Goal: Task Accomplishment & Management: Manage account settings

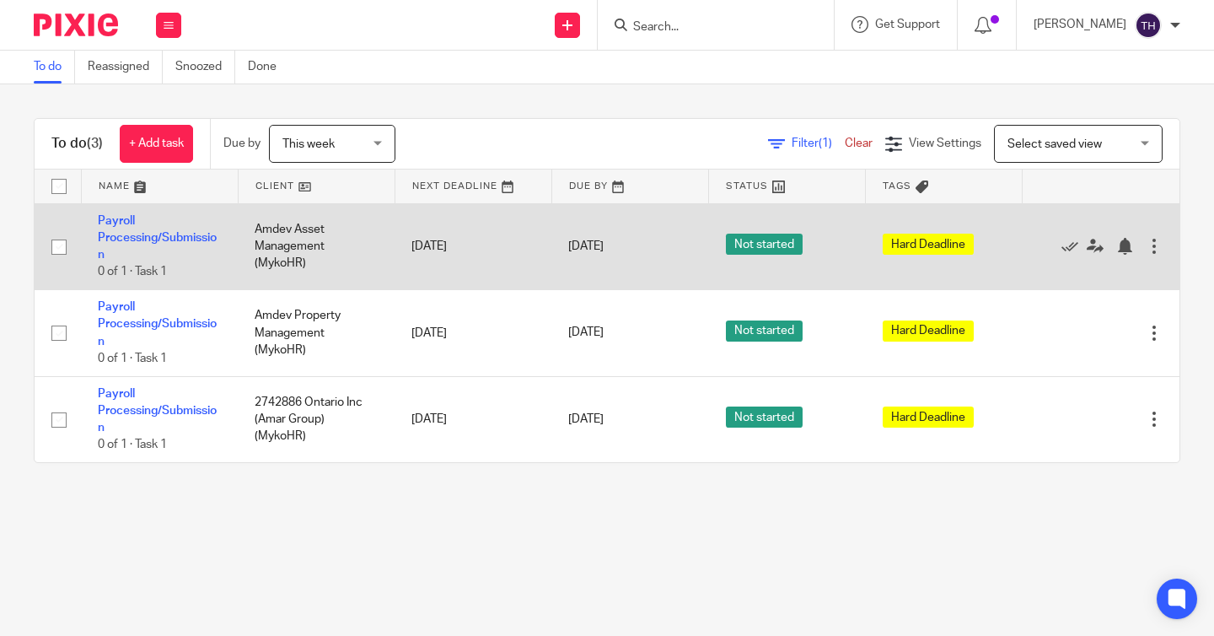
click at [1155, 246] on div at bounding box center [1154, 246] width 17 height 17
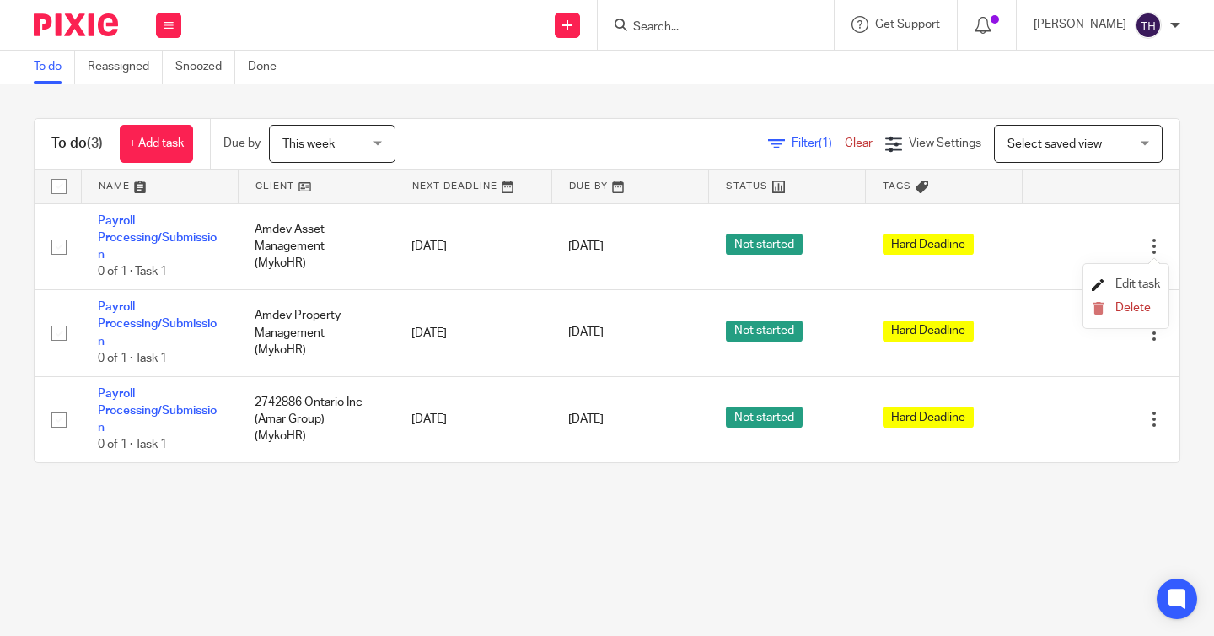
click at [1117, 281] on span "Edit task" at bounding box center [1138, 284] width 45 height 12
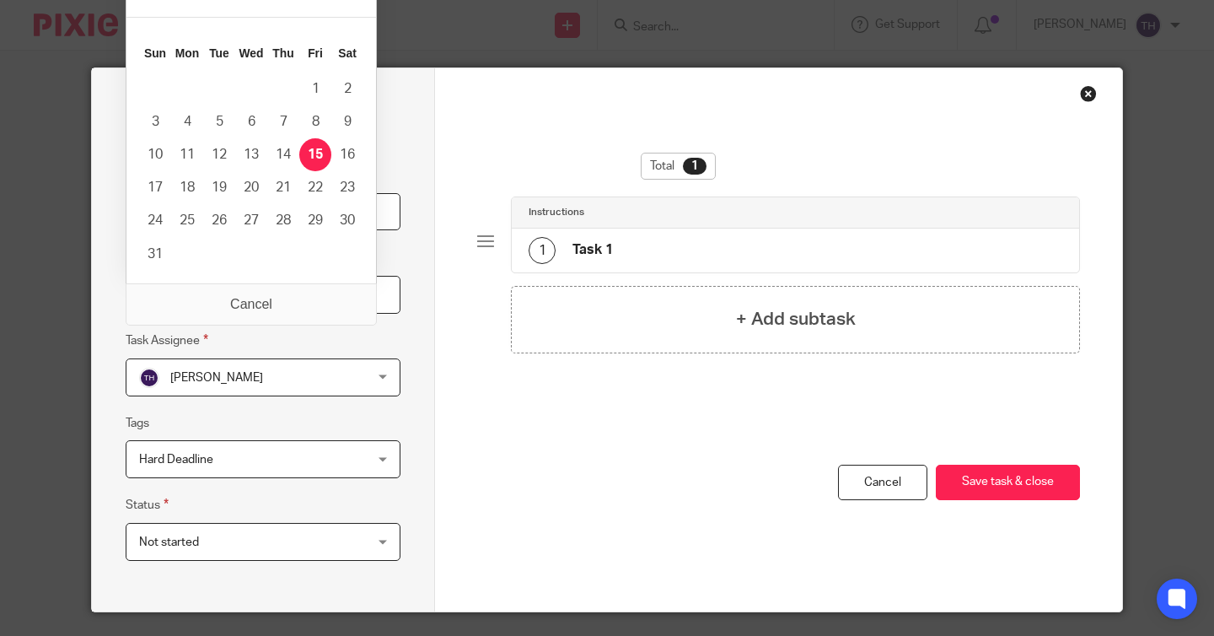
click at [272, 293] on input "[DATE]" at bounding box center [263, 295] width 275 height 38
type input "[DATE]"
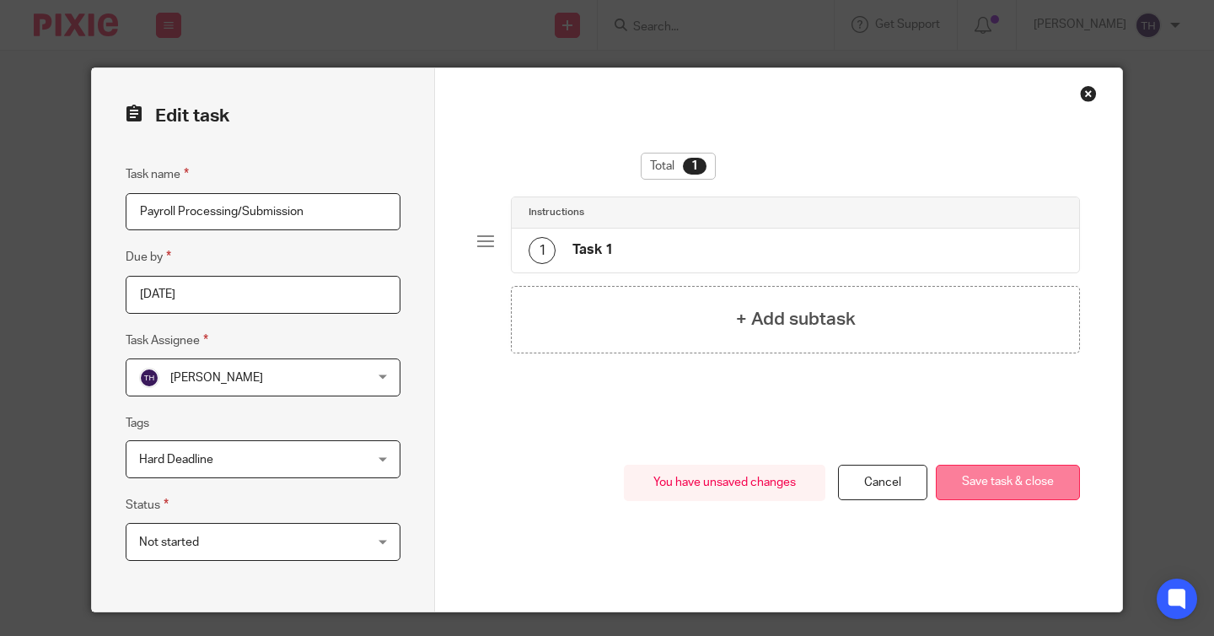
click at [979, 490] on button "Save task & close" at bounding box center [1008, 483] width 144 height 36
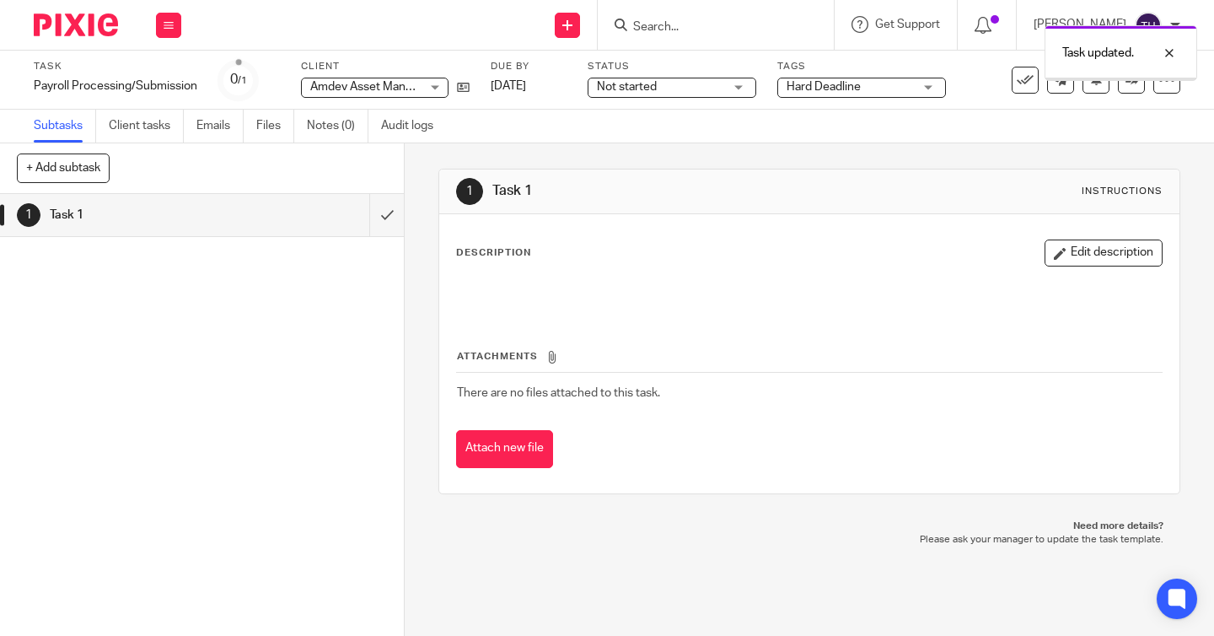
click at [74, 21] on img at bounding box center [76, 24] width 84 height 23
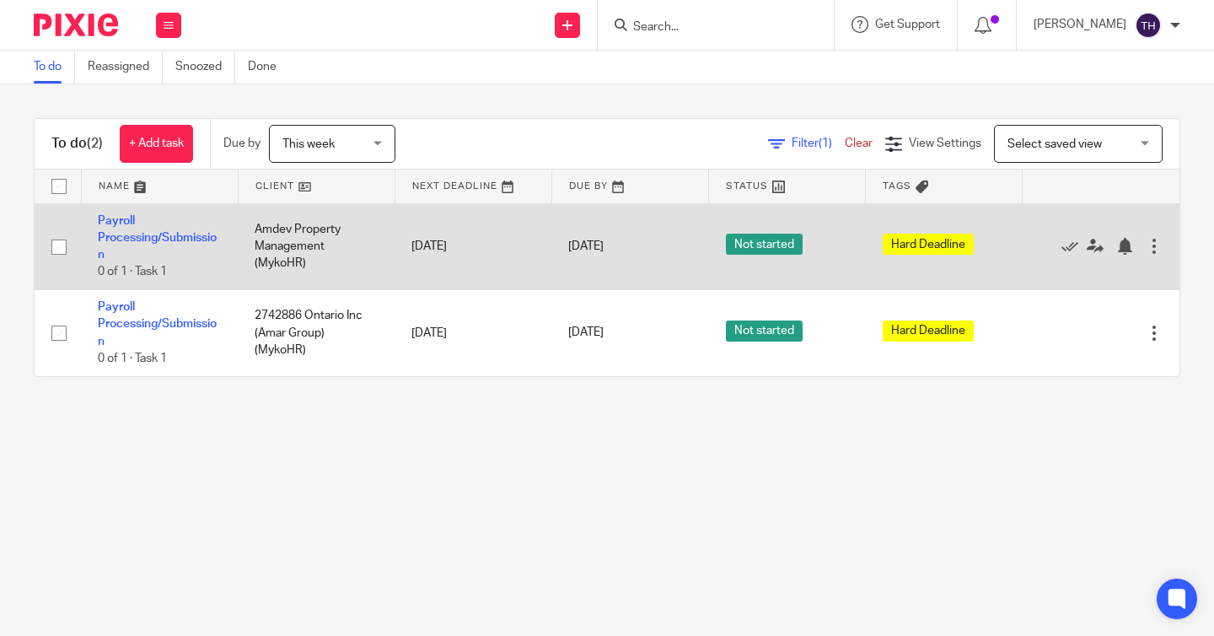
click at [1157, 243] on div at bounding box center [1154, 246] width 17 height 17
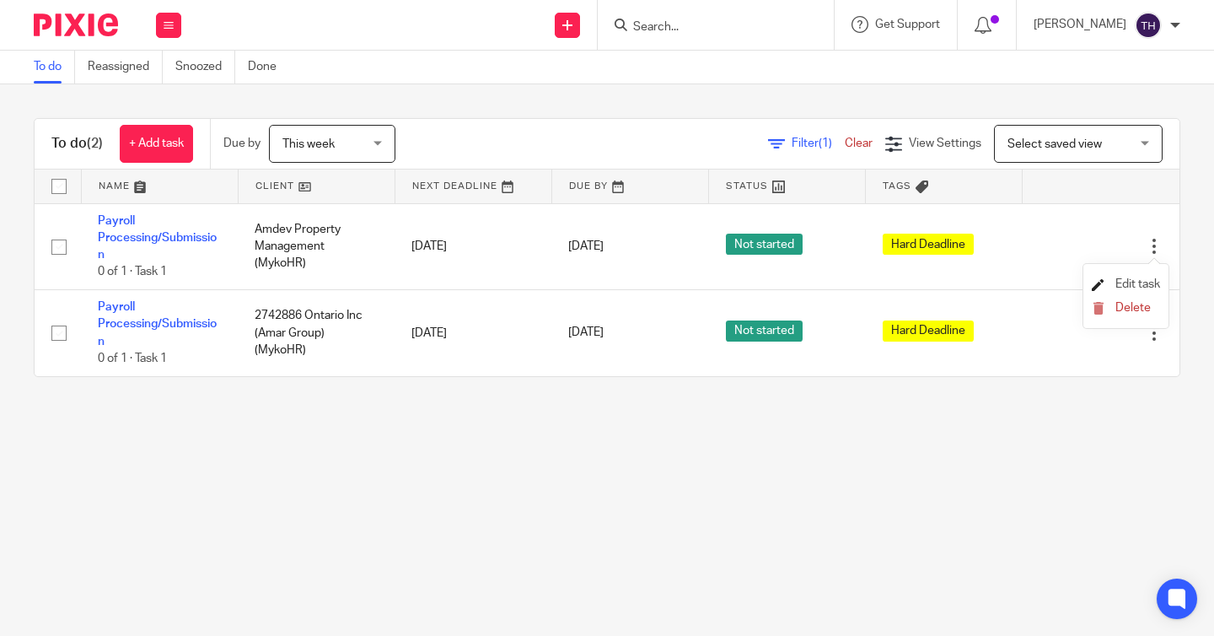
click at [1129, 282] on span "Edit task" at bounding box center [1138, 284] width 45 height 12
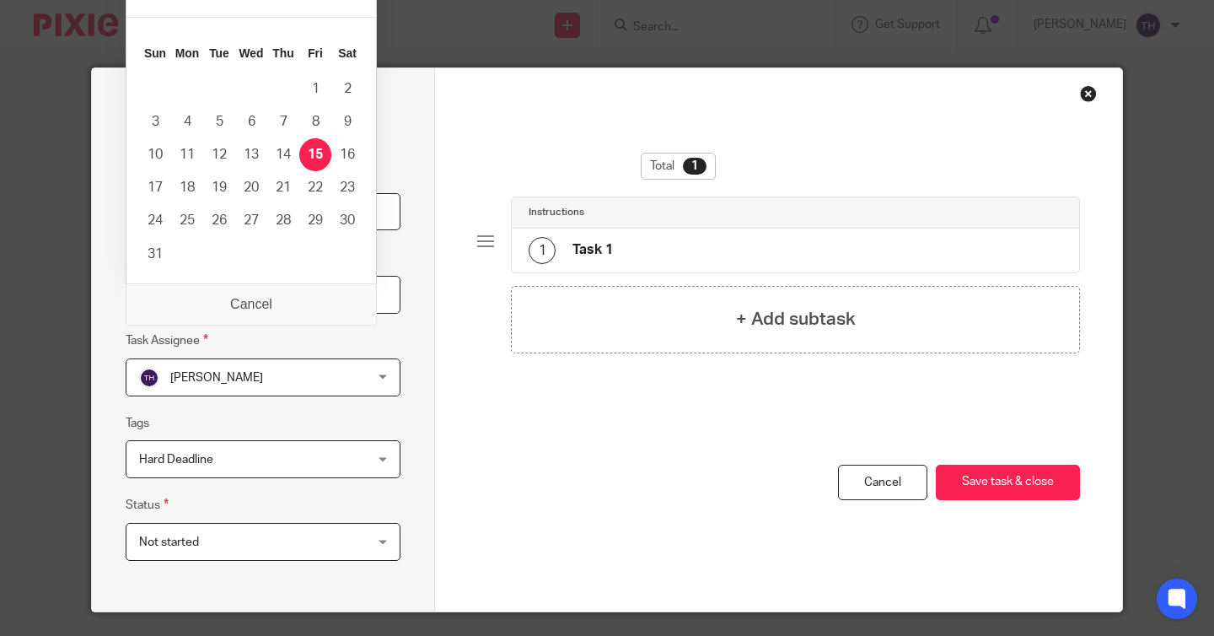
click at [223, 280] on body "Work Email Clients Team Reports Work Email Clients Team Reports Settings Send n…" at bounding box center [607, 318] width 1214 height 636
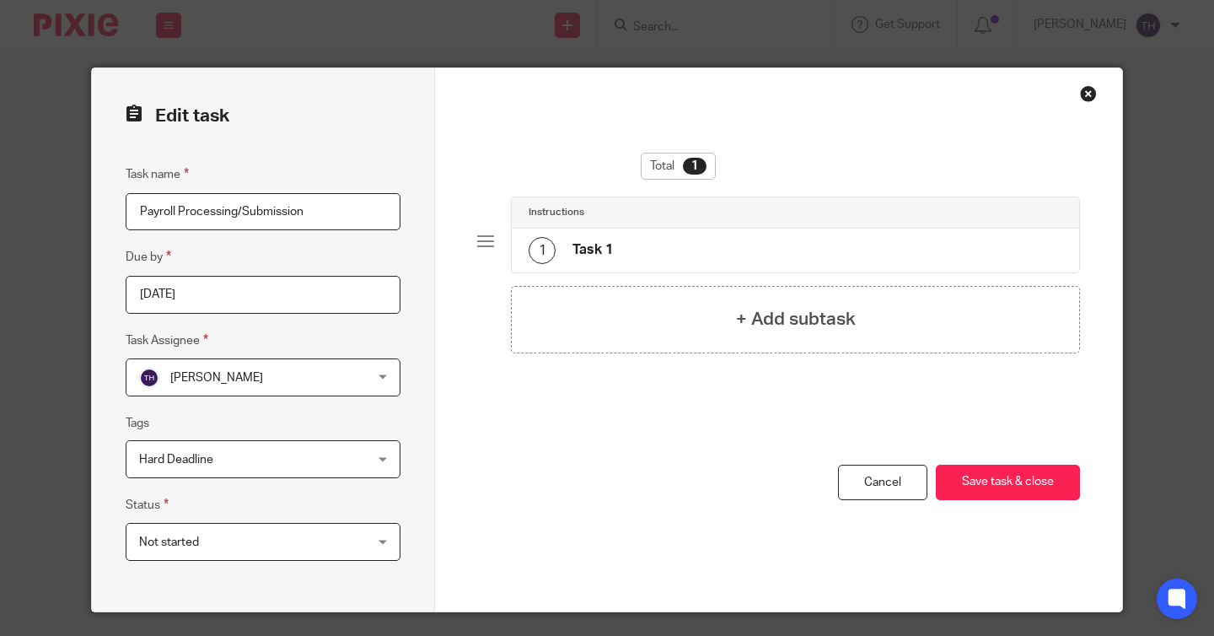
click at [301, 286] on input "[DATE]" at bounding box center [263, 295] width 275 height 38
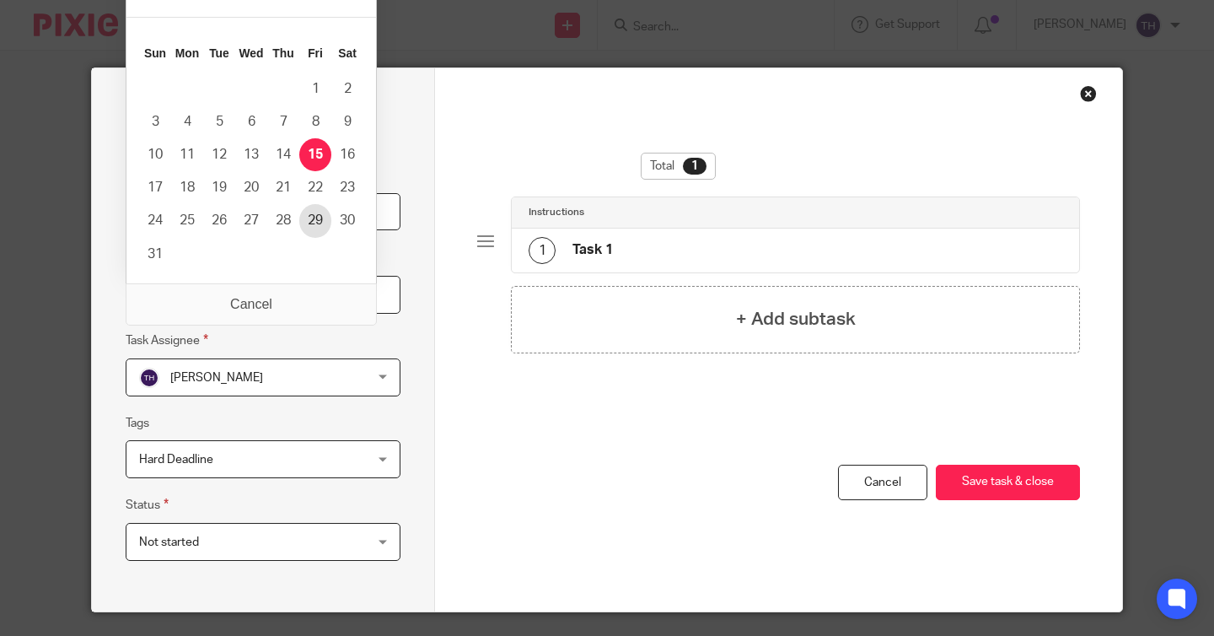
type input "2025-08-29"
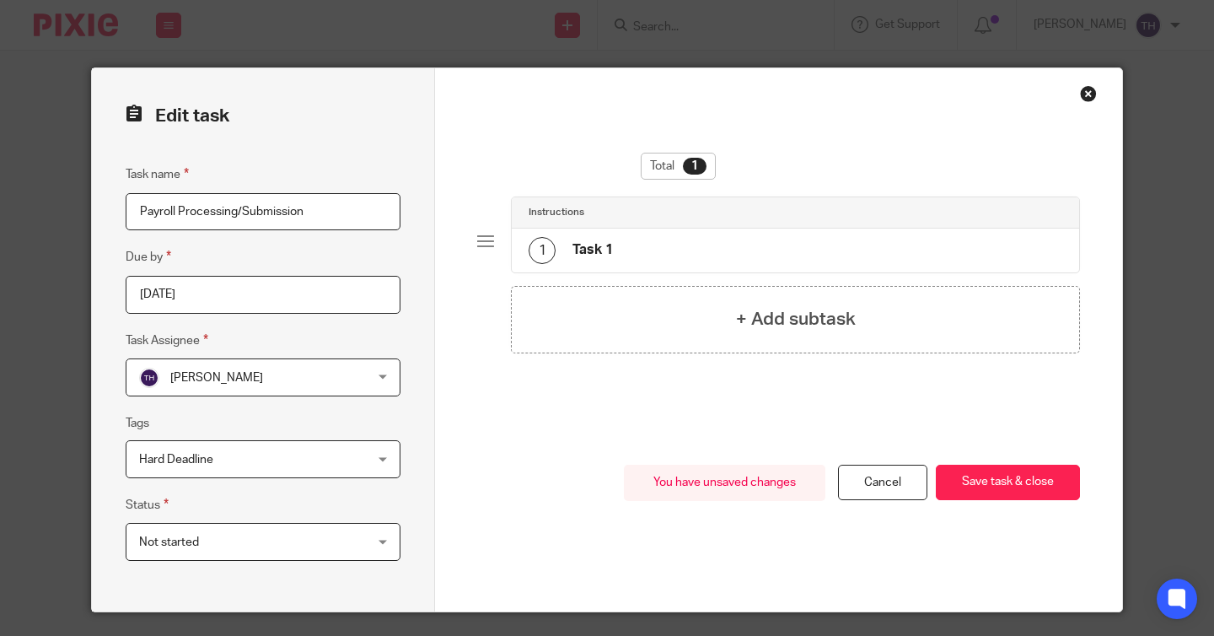
click at [957, 500] on div "You have unsaved changes Cancel Save task & close Save task & close" at bounding box center [778, 539] width 603 height 148
click at [961, 485] on button "Save task & close" at bounding box center [1008, 483] width 144 height 36
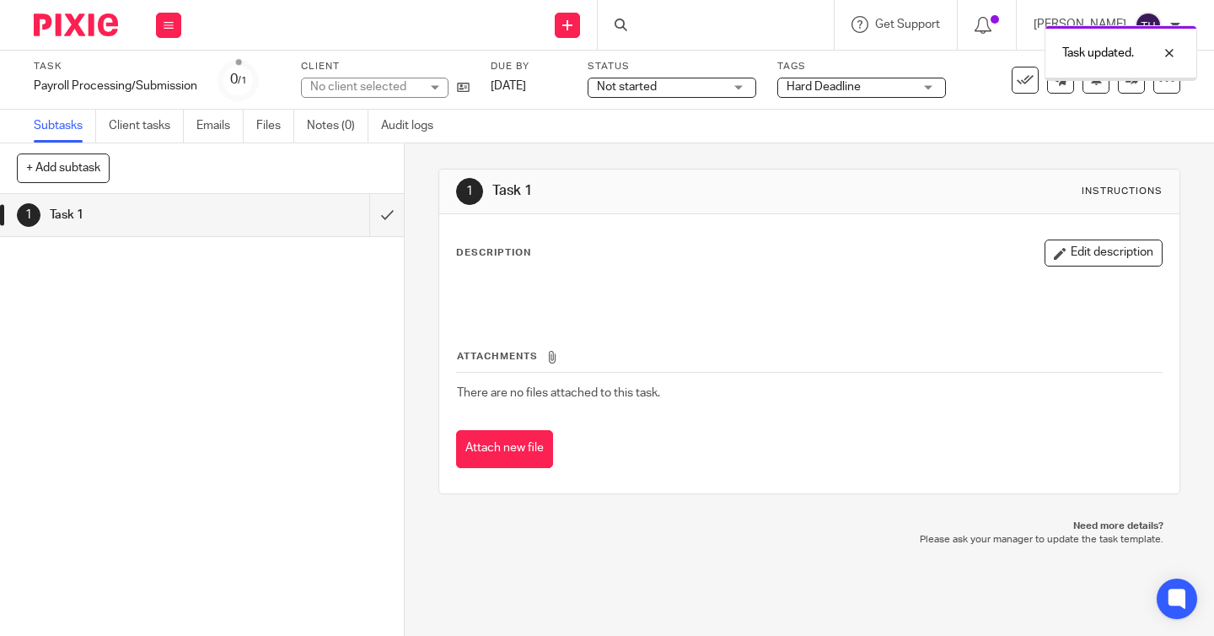
click at [90, 32] on img at bounding box center [76, 24] width 84 height 23
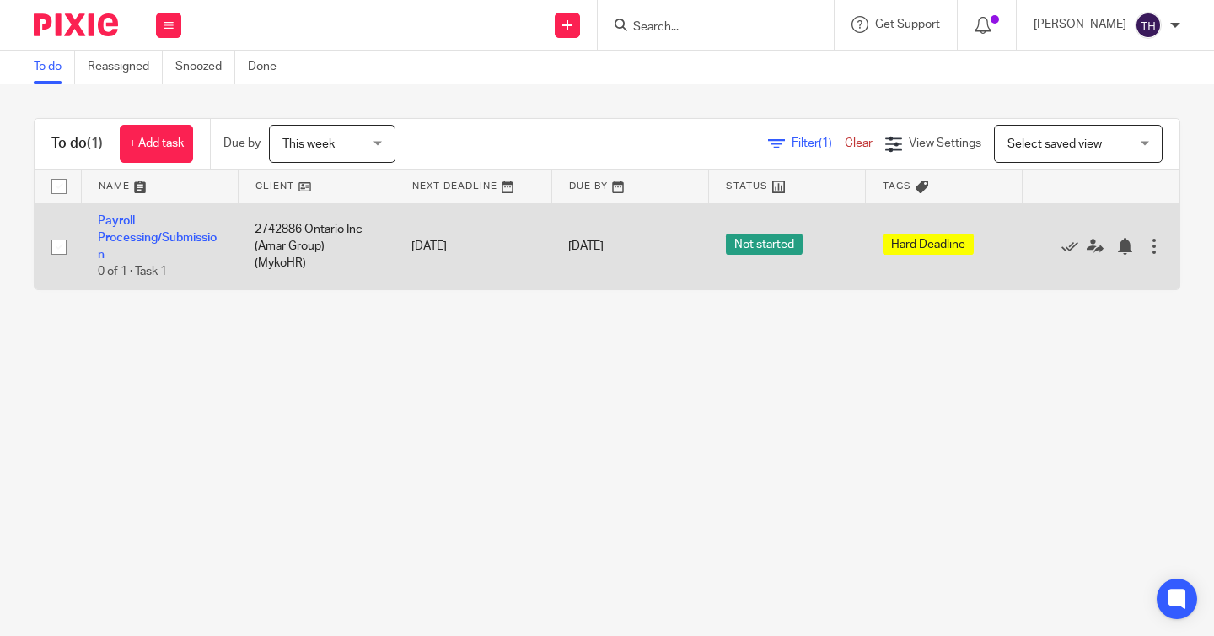
click at [1159, 243] on div at bounding box center [1154, 246] width 17 height 17
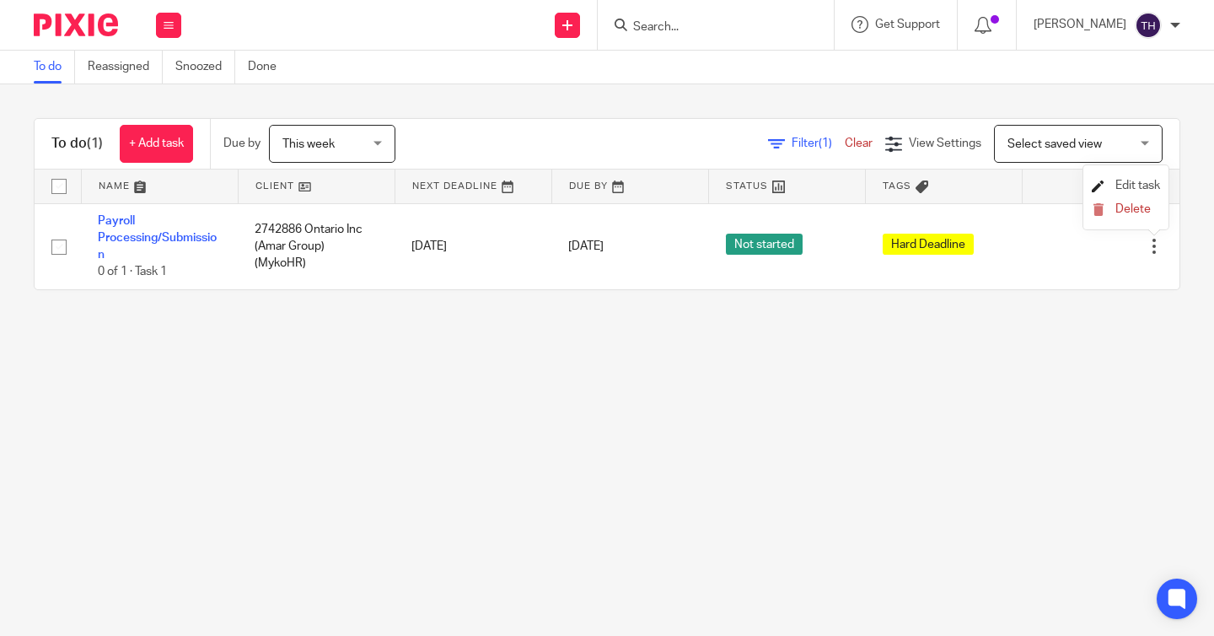
click at [1120, 181] on span "Edit task" at bounding box center [1138, 186] width 45 height 12
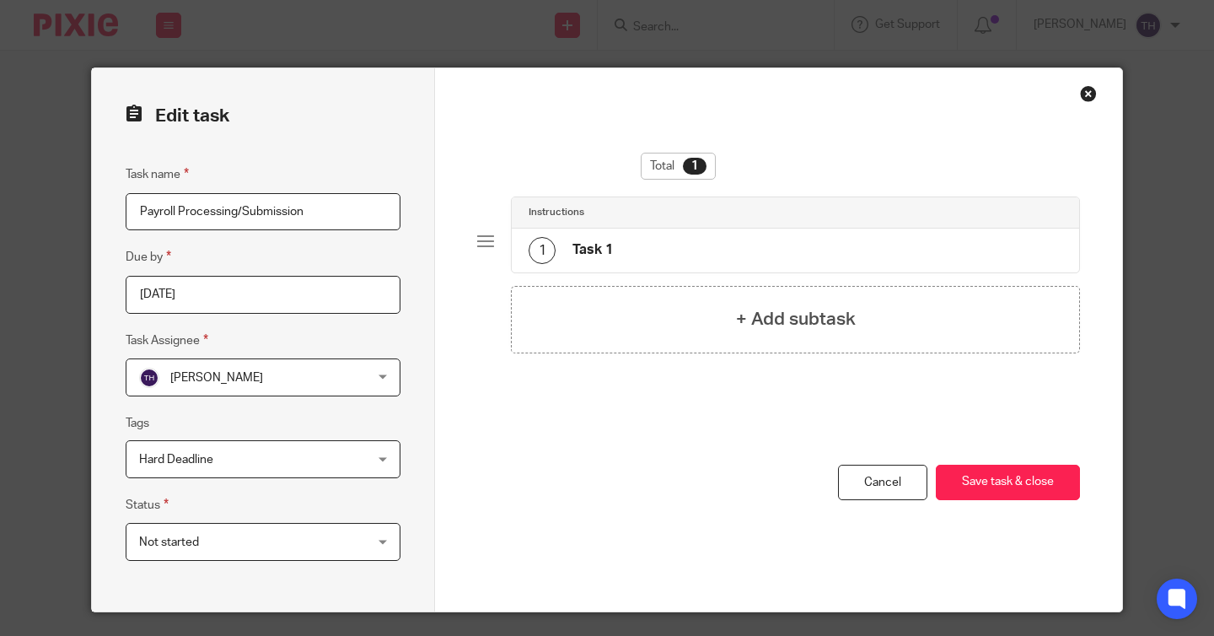
click at [271, 291] on input "[DATE]" at bounding box center [263, 295] width 275 height 38
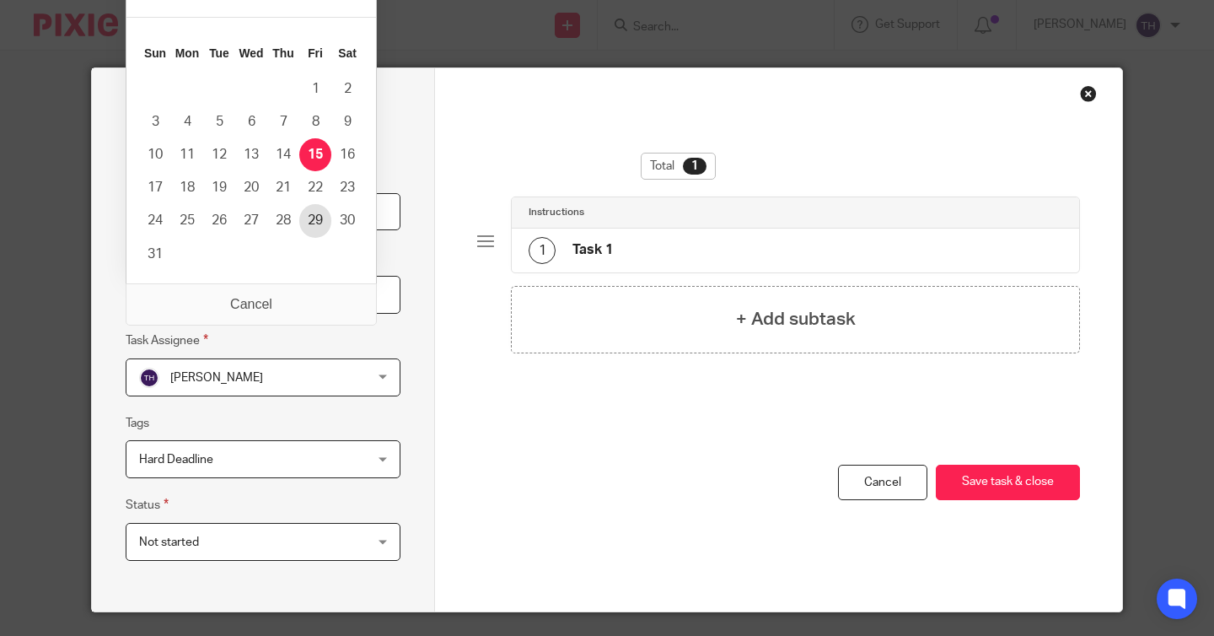
type input "2025-08-29"
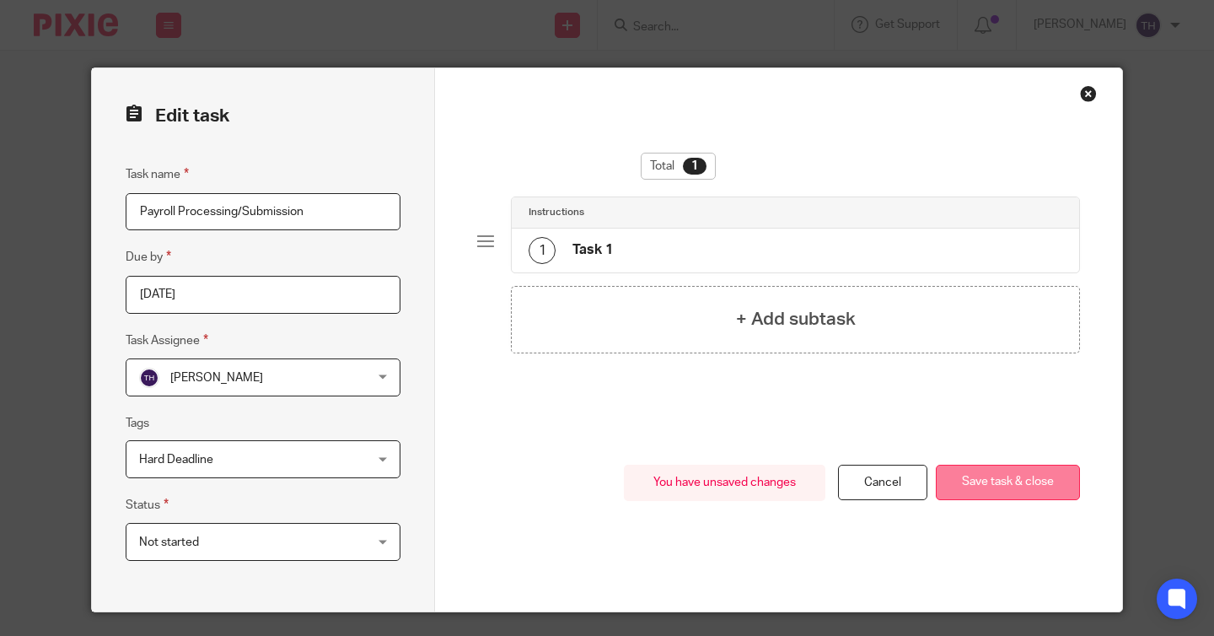
click at [957, 487] on button "Save task & close" at bounding box center [1008, 483] width 144 height 36
